Goal: Transaction & Acquisition: Obtain resource

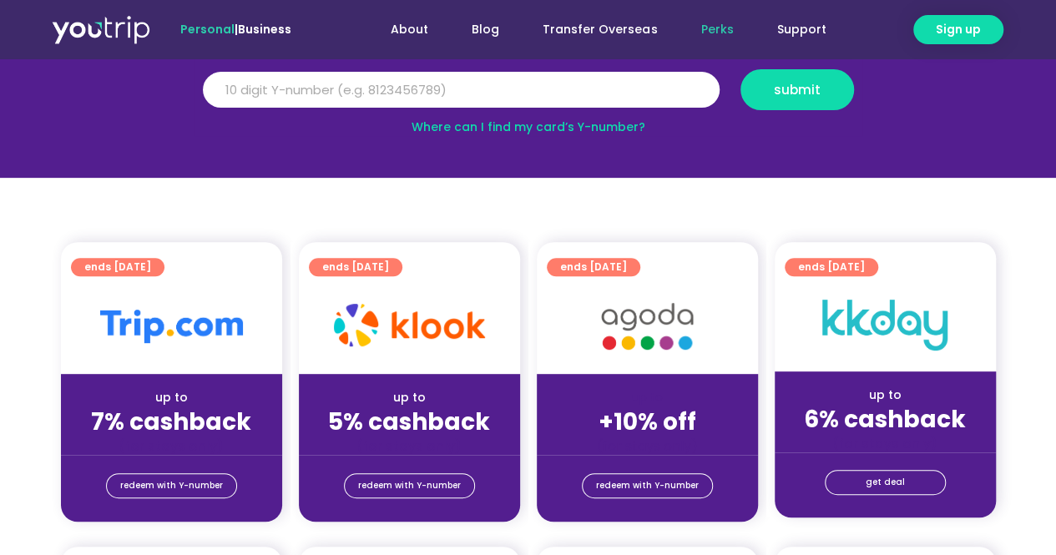
scroll to position [167, 0]
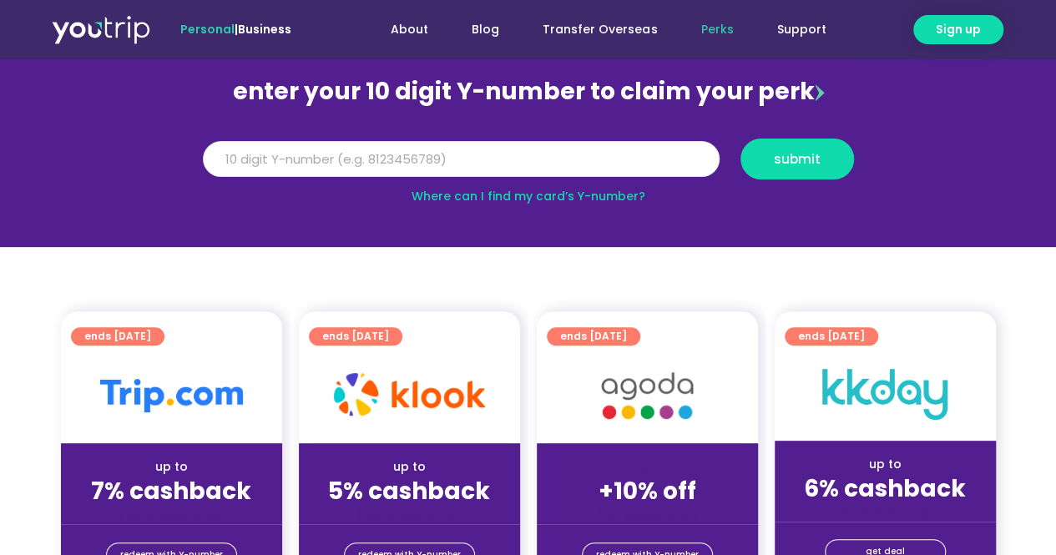
click at [446, 161] on input "Y Number" at bounding box center [461, 159] width 517 height 37
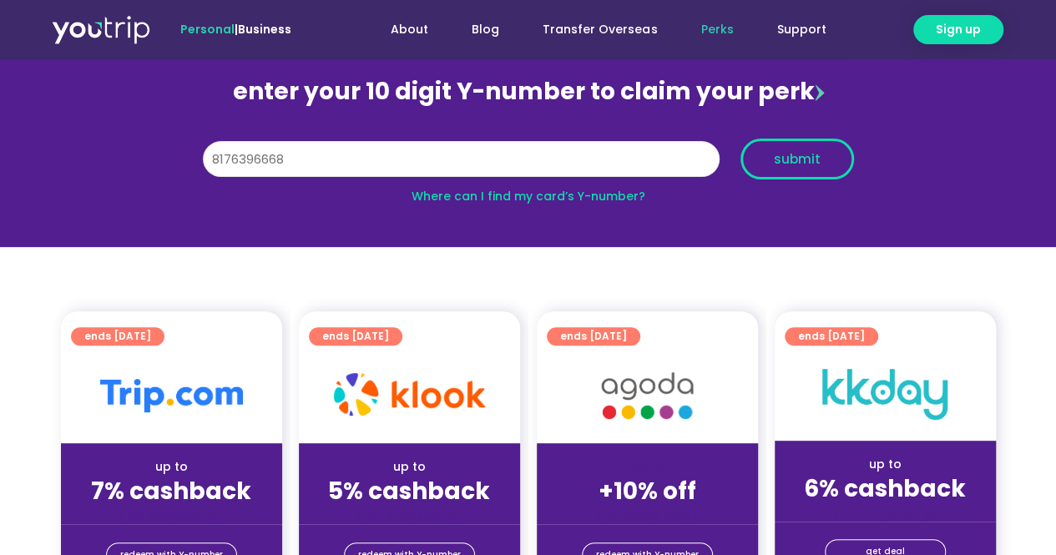
type input "8176396668"
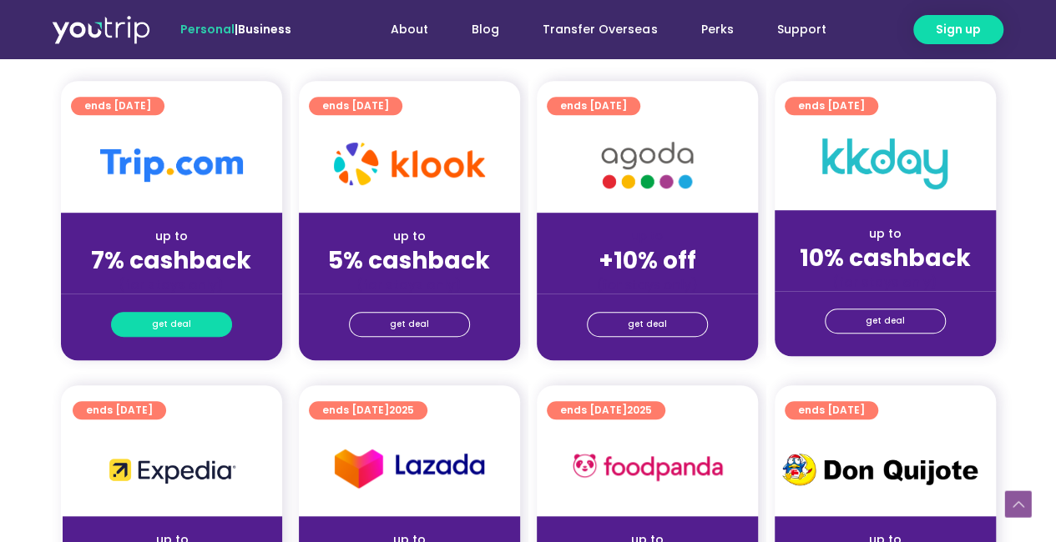
click at [182, 318] on span "get deal" at bounding box center [171, 324] width 39 height 23
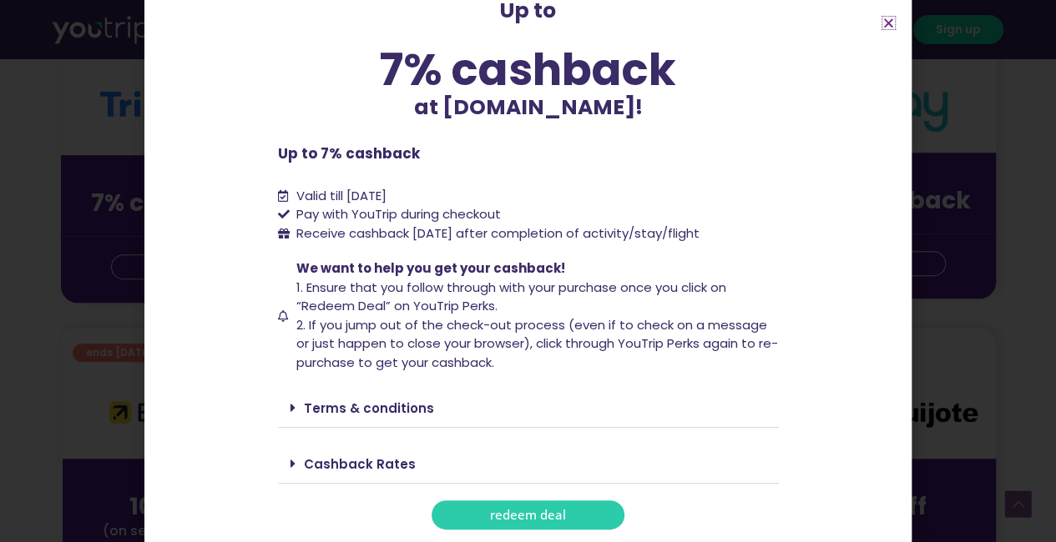
scroll to position [501, 0]
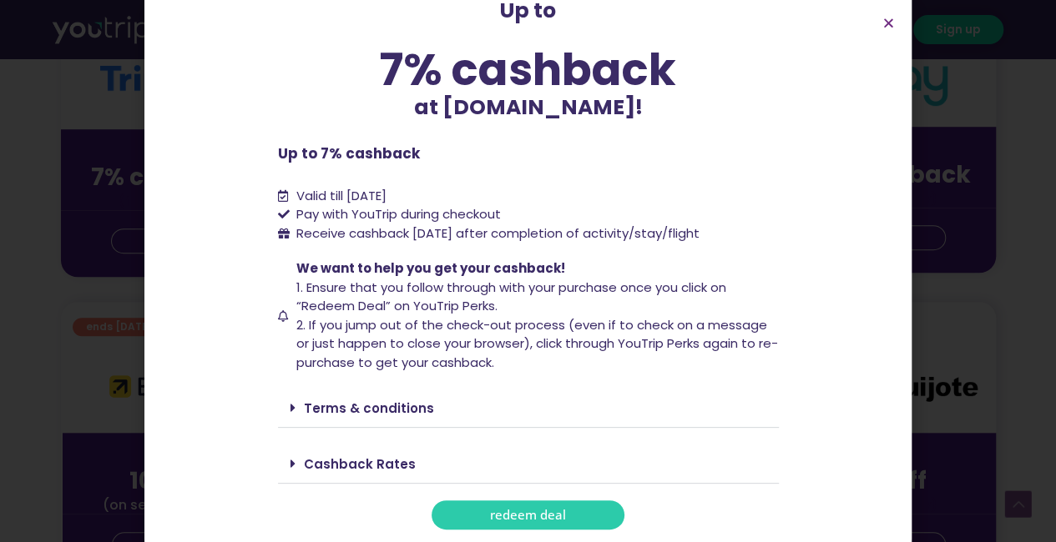
click at [357, 418] on div "Terms & conditions" at bounding box center [528, 408] width 501 height 39
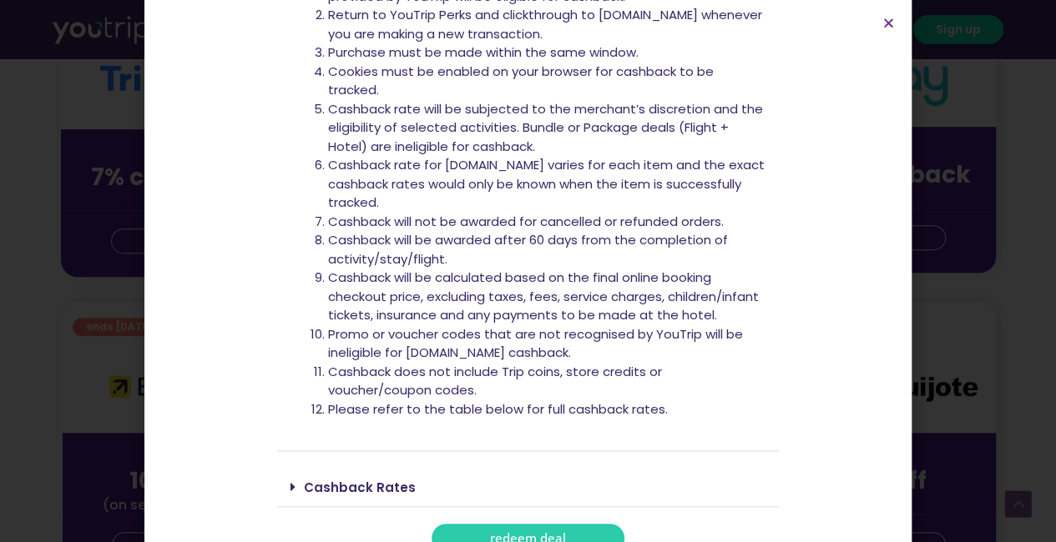
scroll to position [587, 0]
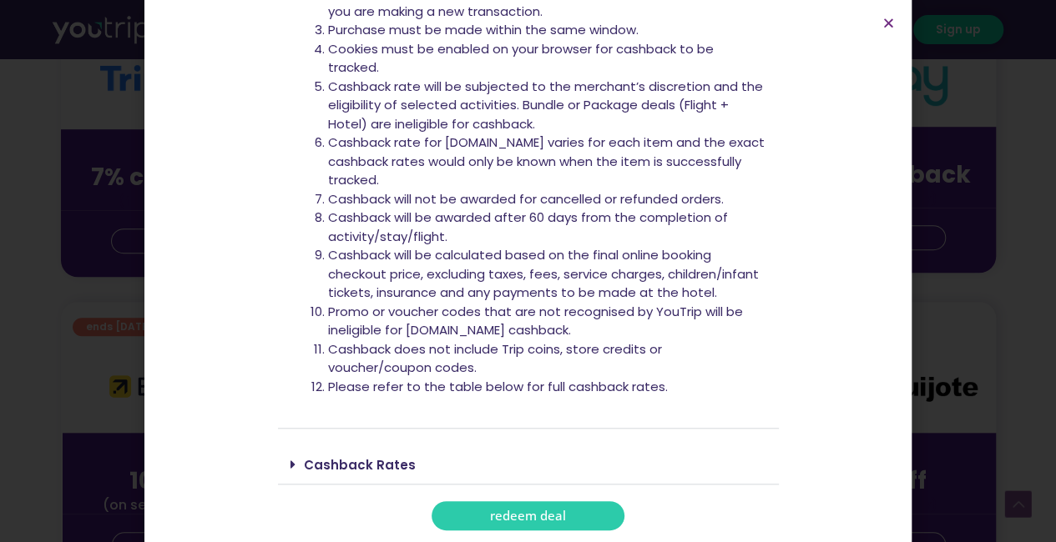
click at [510, 517] on span "redeem deal" at bounding box center [528, 516] width 76 height 13
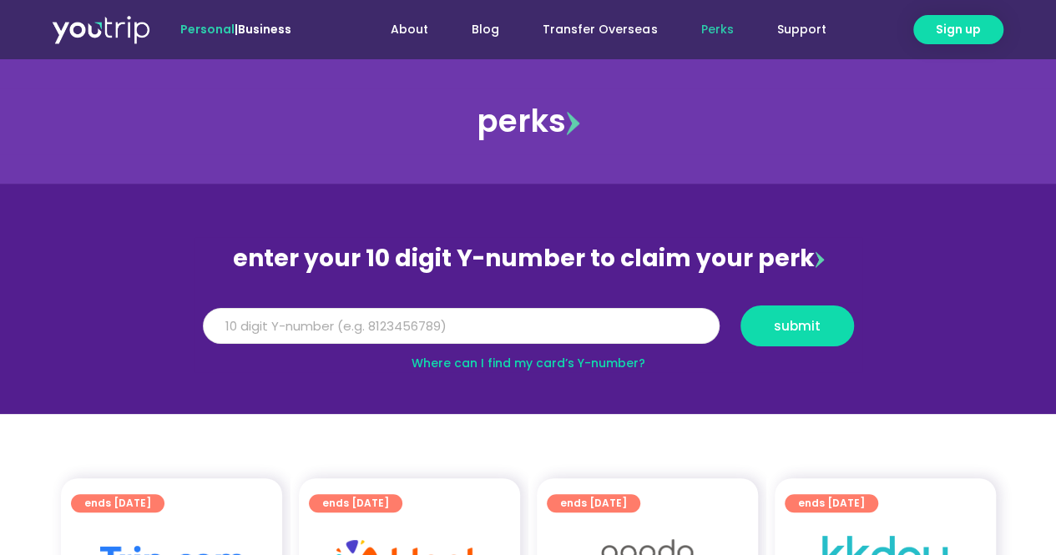
click at [488, 324] on input "Y Number" at bounding box center [461, 326] width 517 height 37
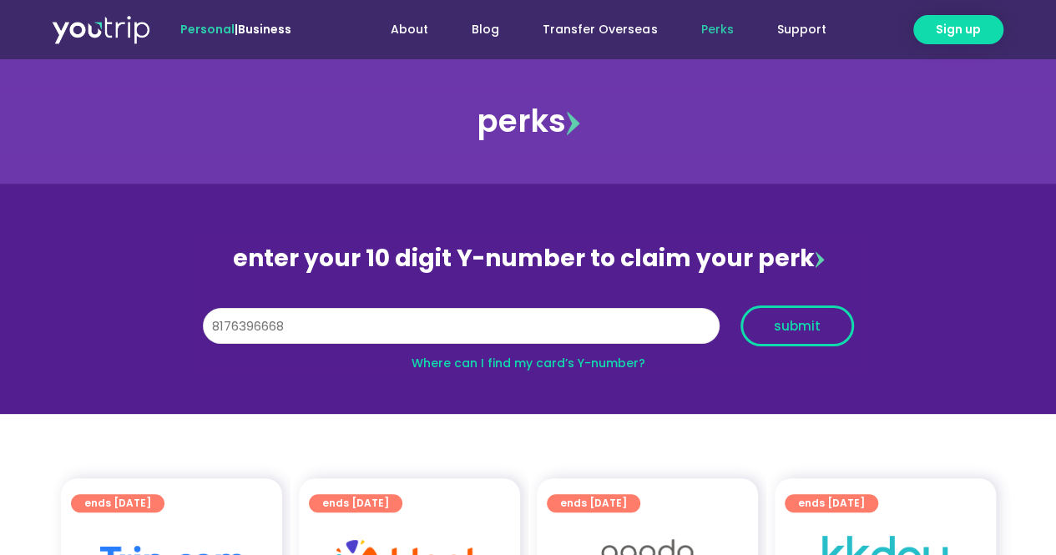
type input "8176396668"
click at [793, 336] on button "submit" at bounding box center [796, 325] width 113 height 41
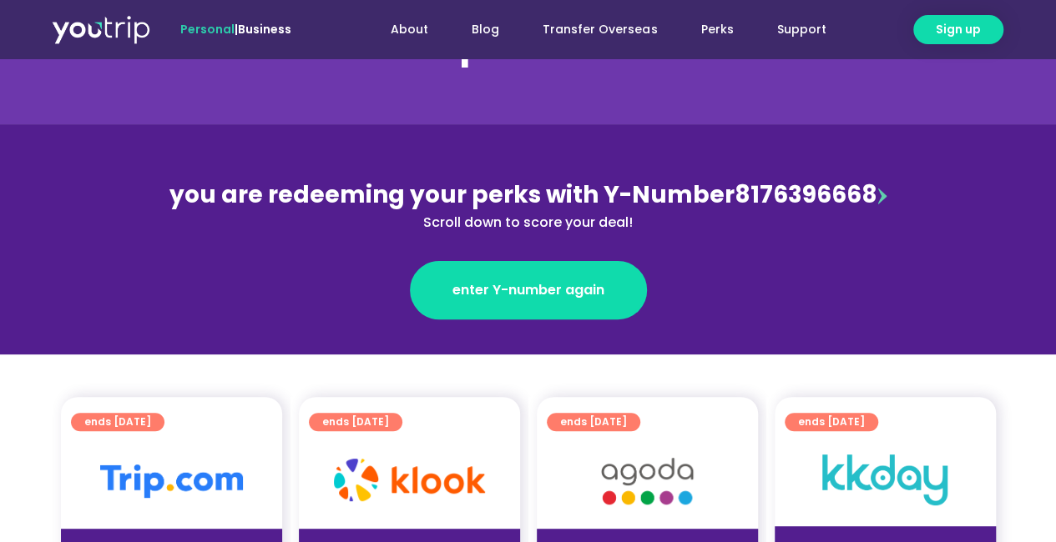
scroll to position [334, 0]
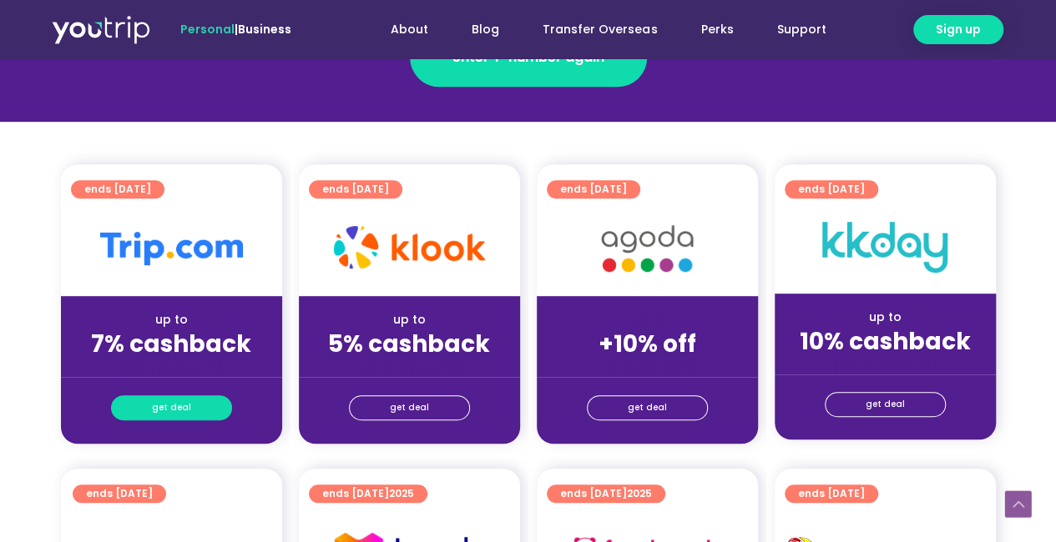
click at [155, 415] on span "get deal" at bounding box center [171, 407] width 39 height 23
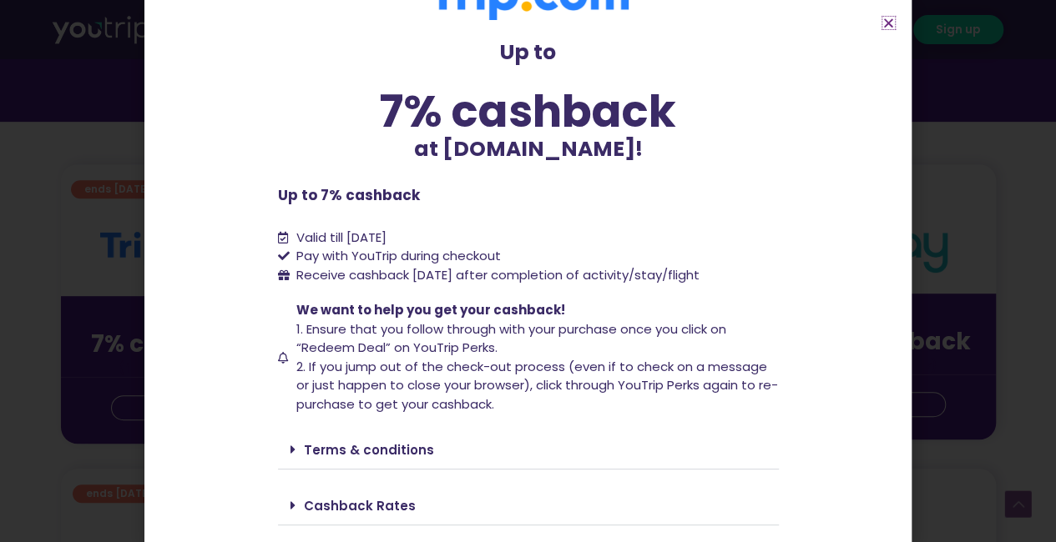
scroll to position [93, 0]
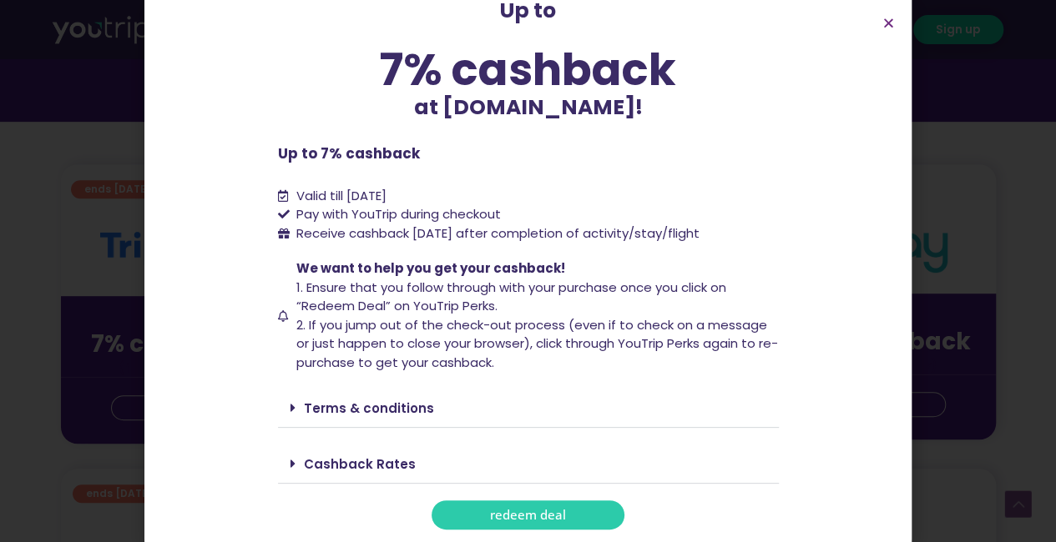
click at [557, 509] on span "redeem deal" at bounding box center [528, 515] width 76 height 13
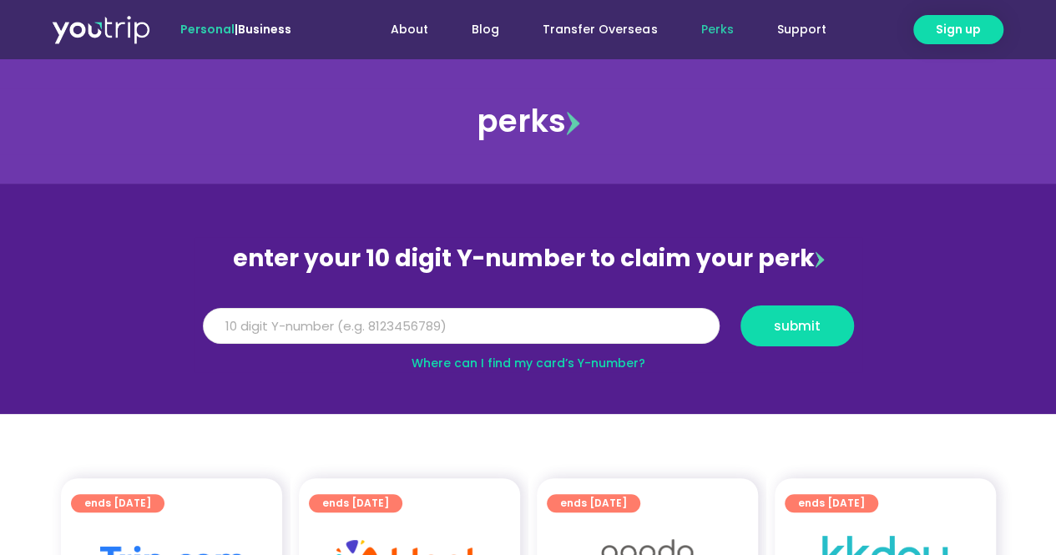
click at [464, 323] on input "Y Number" at bounding box center [461, 326] width 517 height 37
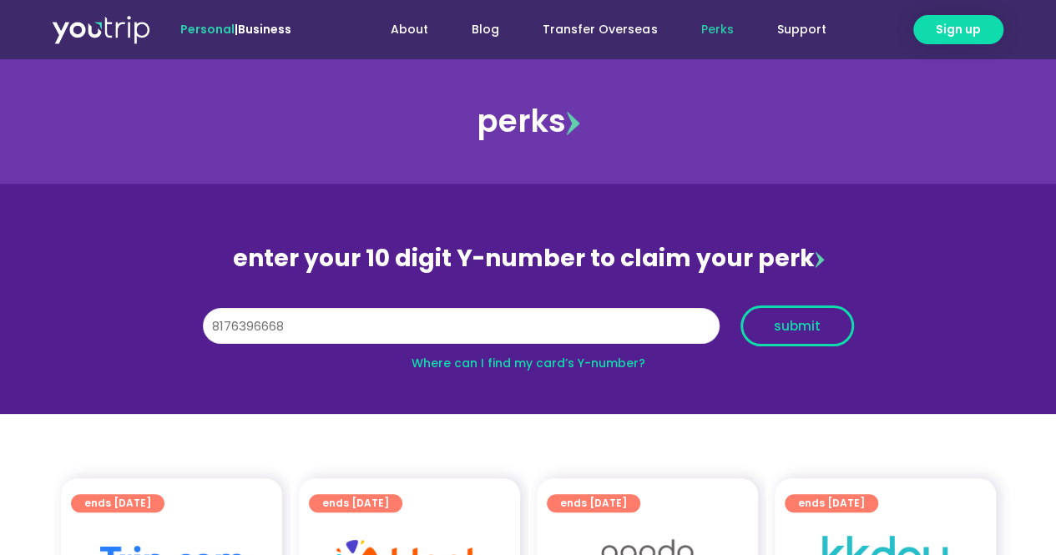
type input "8176396668"
click at [822, 325] on span "submit" at bounding box center [796, 326] width 85 height 13
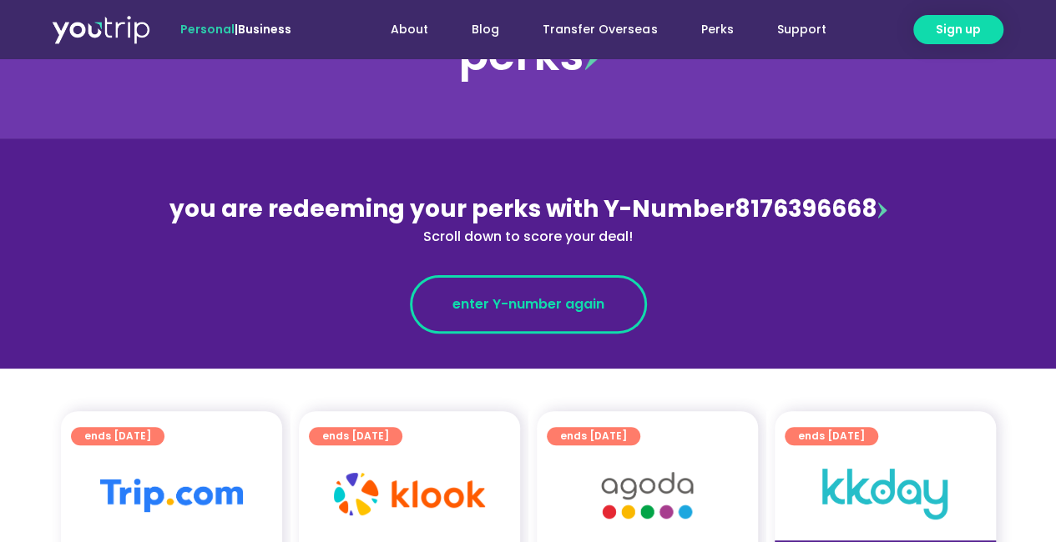
scroll to position [334, 0]
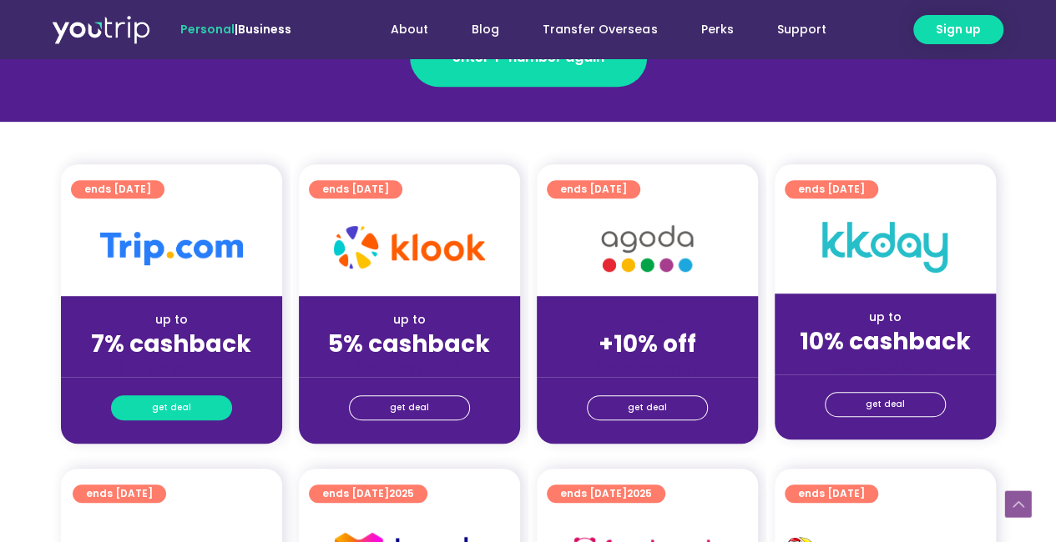
click at [166, 404] on span "get deal" at bounding box center [171, 407] width 39 height 23
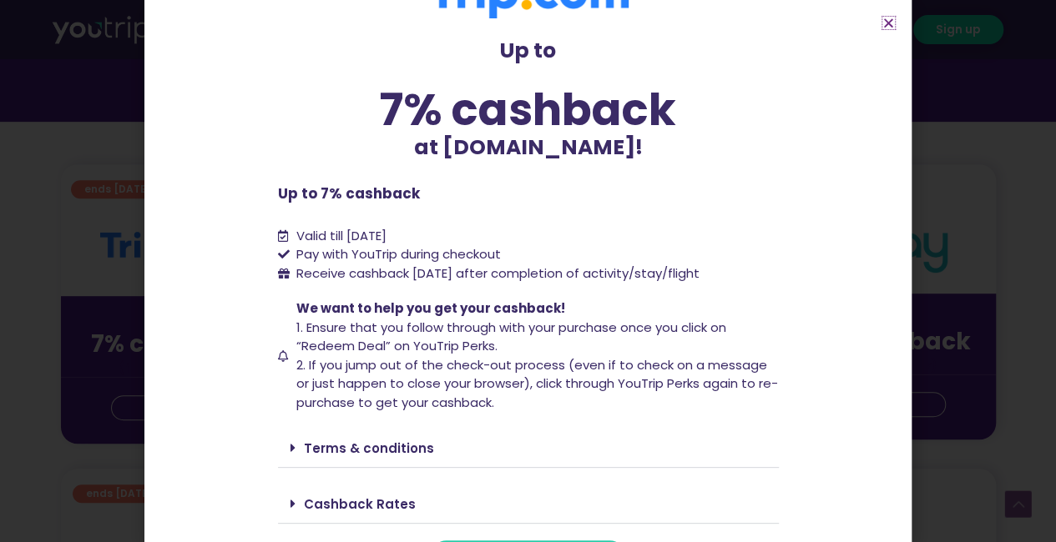
scroll to position [93, 0]
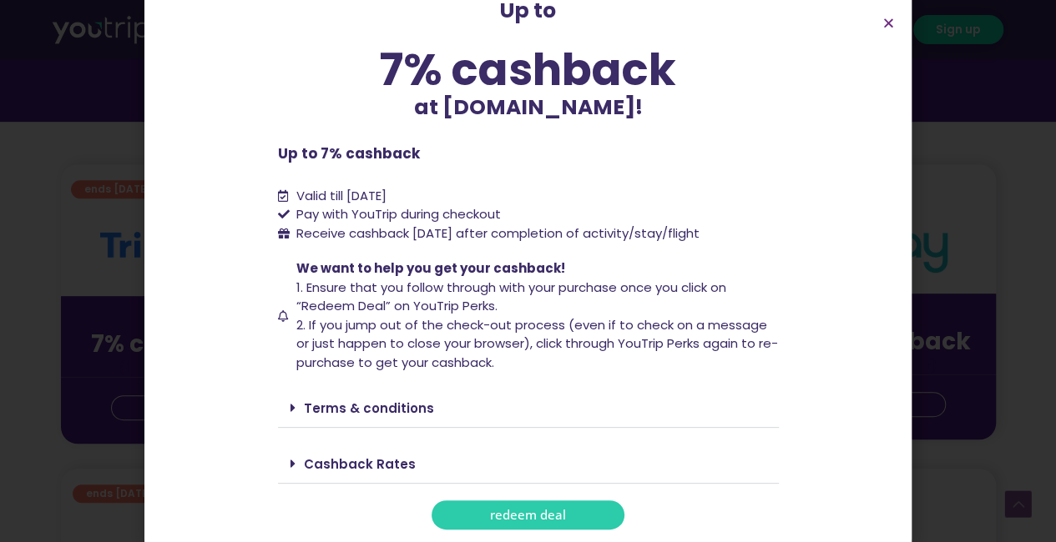
click at [545, 512] on span "redeem deal" at bounding box center [528, 515] width 76 height 13
click at [345, 418] on div "Terms & conditions" at bounding box center [528, 408] width 501 height 39
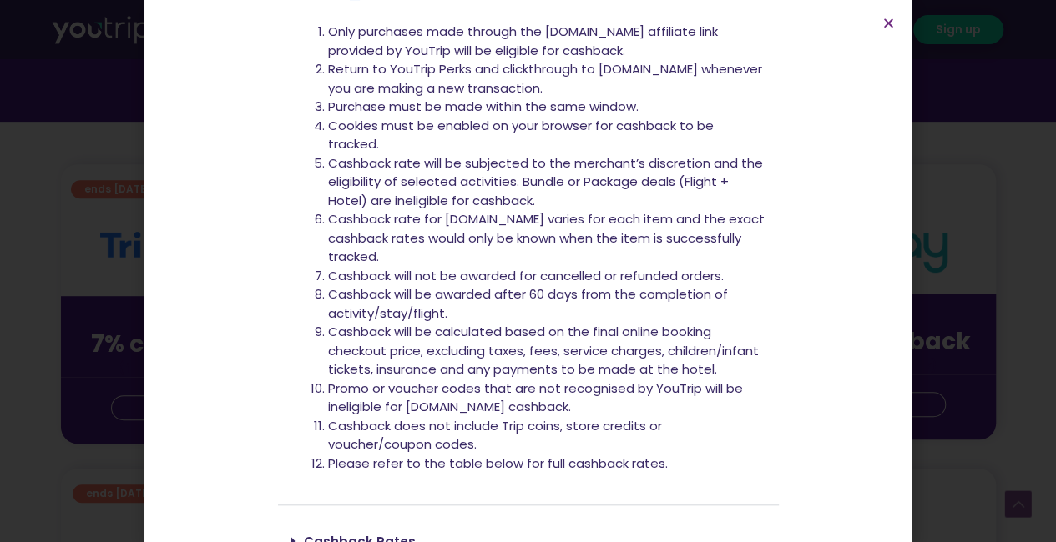
scroll to position [587, 0]
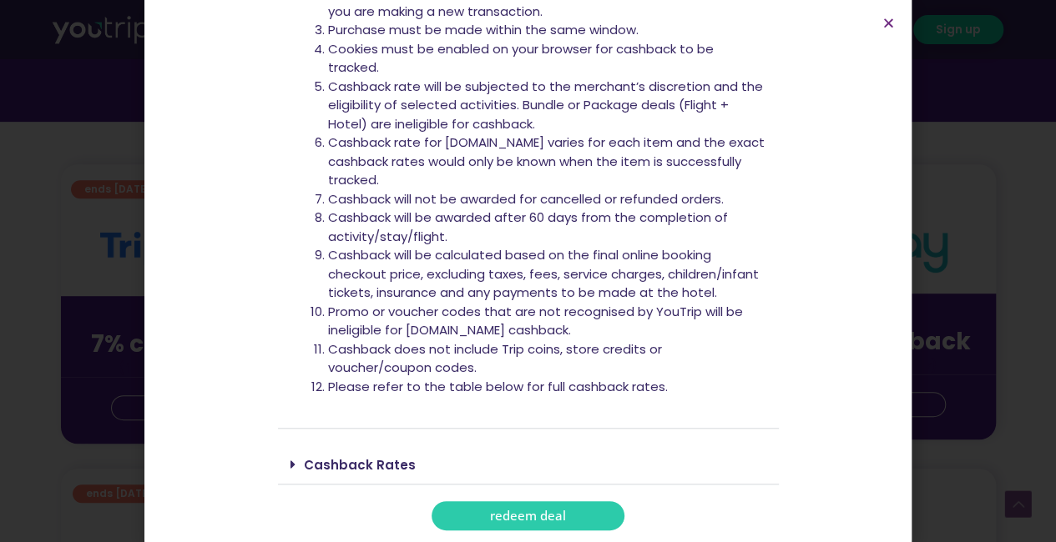
click at [347, 470] on link "Cashback Rates" at bounding box center [360, 465] width 112 height 18
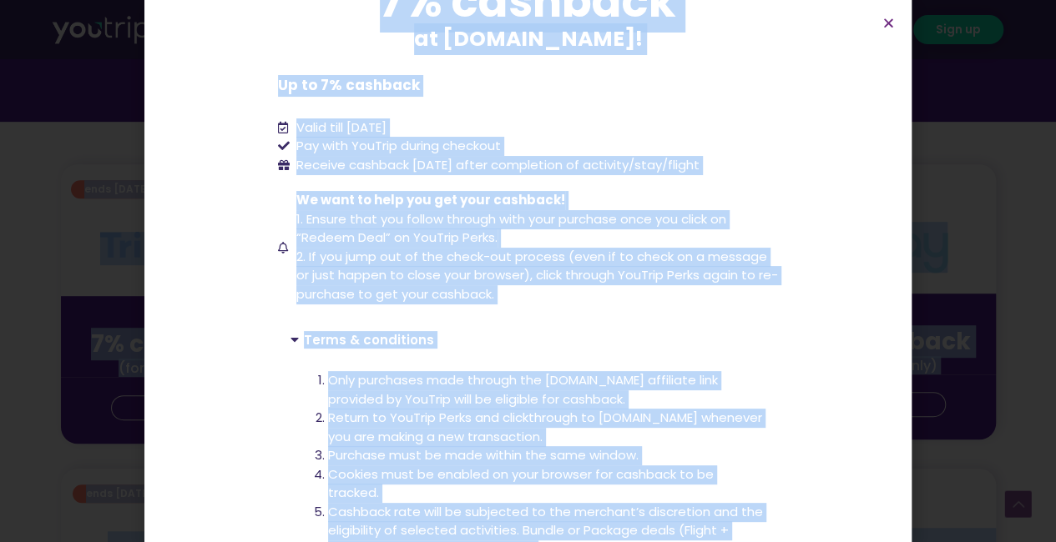
scroll to position [0, 0]
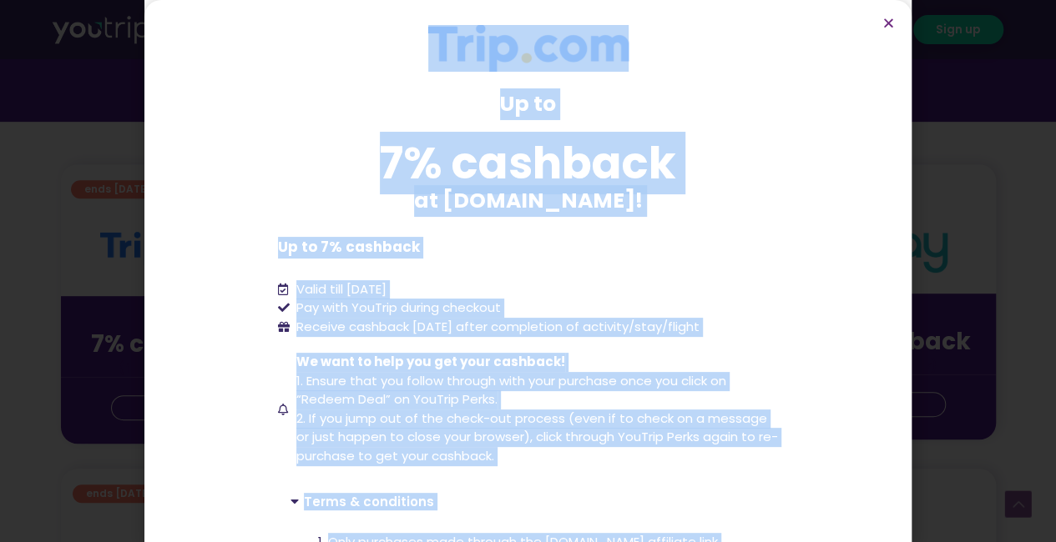
drag, startPoint x: 658, startPoint y: 333, endPoint x: 332, endPoint y: 49, distance: 431.8
copy div "Up to 7% cashback at [DOMAIN_NAME]! Up to 7% cashback at [DOMAIN_NAME]! Up to 7…"
